Goal: Find specific page/section: Find specific page/section

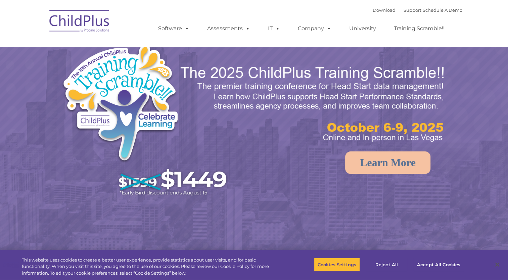
select select "MEDIUM"
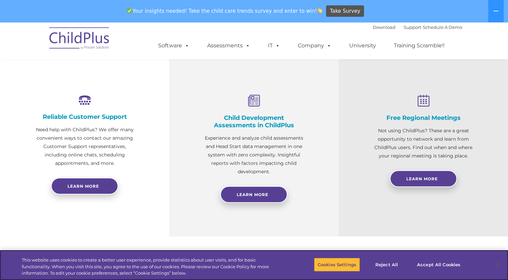
scroll to position [230, 0]
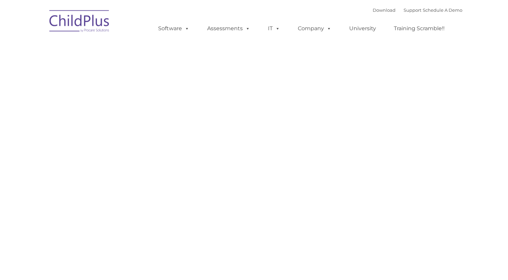
type input ""
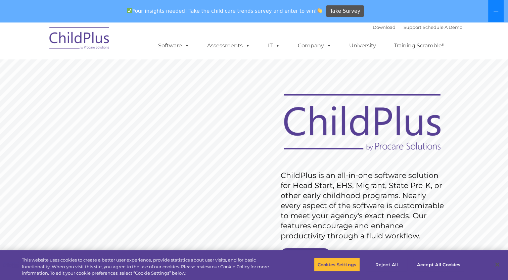
click at [498, 13] on button at bounding box center [495, 11] width 15 height 22
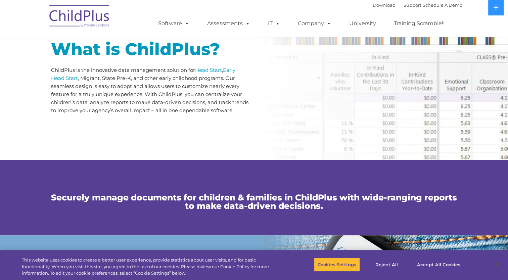
scroll to position [339, 0]
click at [438, 265] on button "Accept All Cookies" at bounding box center [438, 264] width 51 height 14
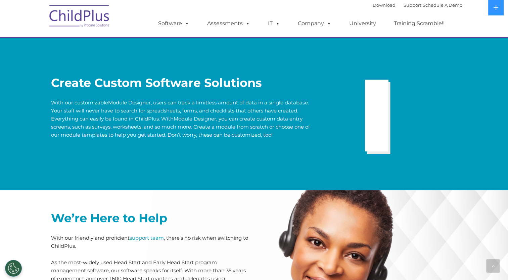
scroll to position [1336, 0]
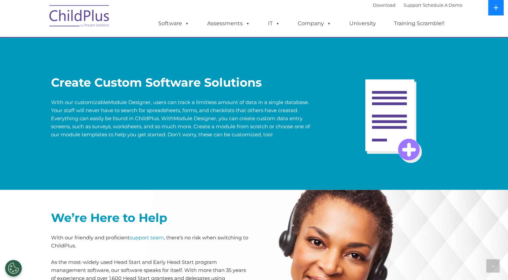
click at [493, 6] on button at bounding box center [495, 7] width 15 height 15
